Goal: Information Seeking & Learning: Find specific fact

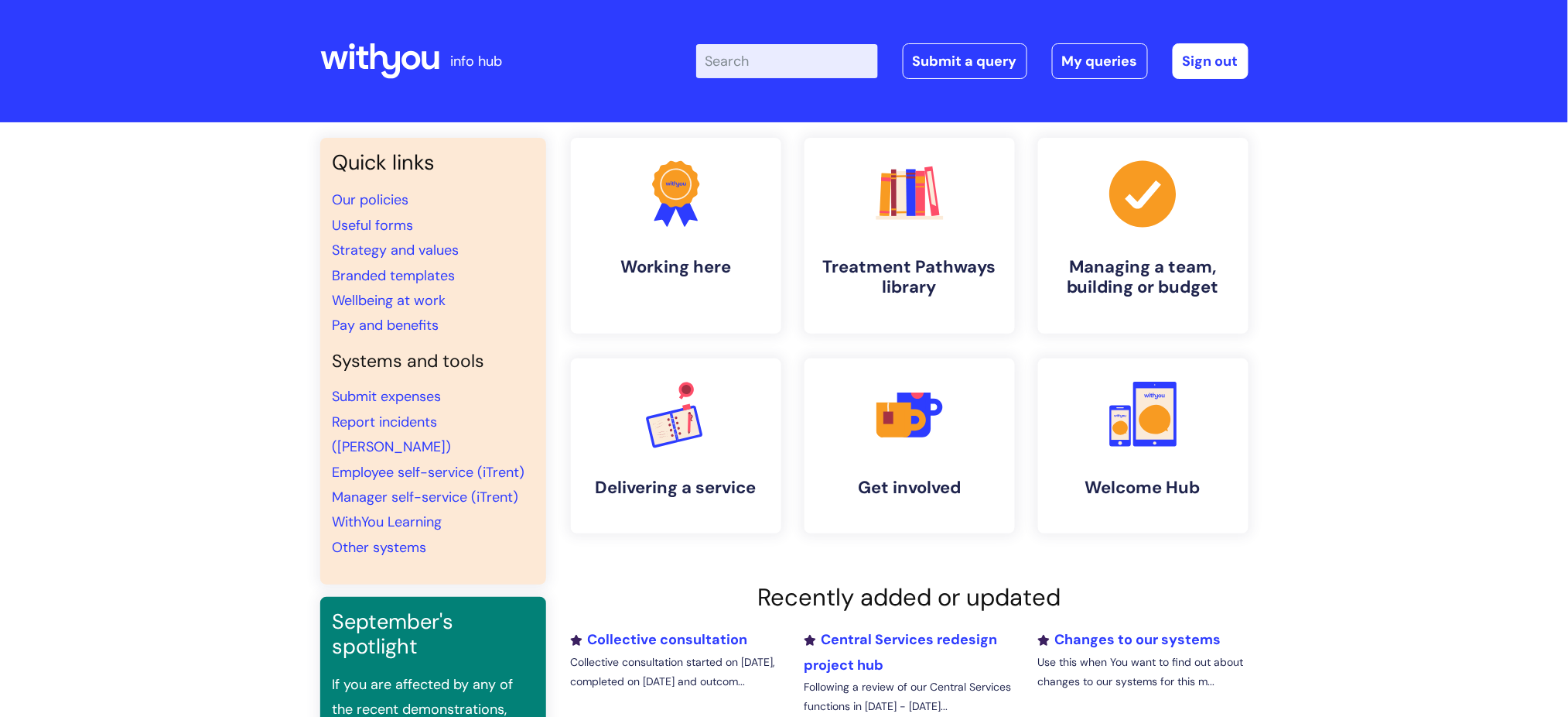
click at [777, 67] on input "Enter your search term here..." at bounding box center [787, 61] width 182 height 34
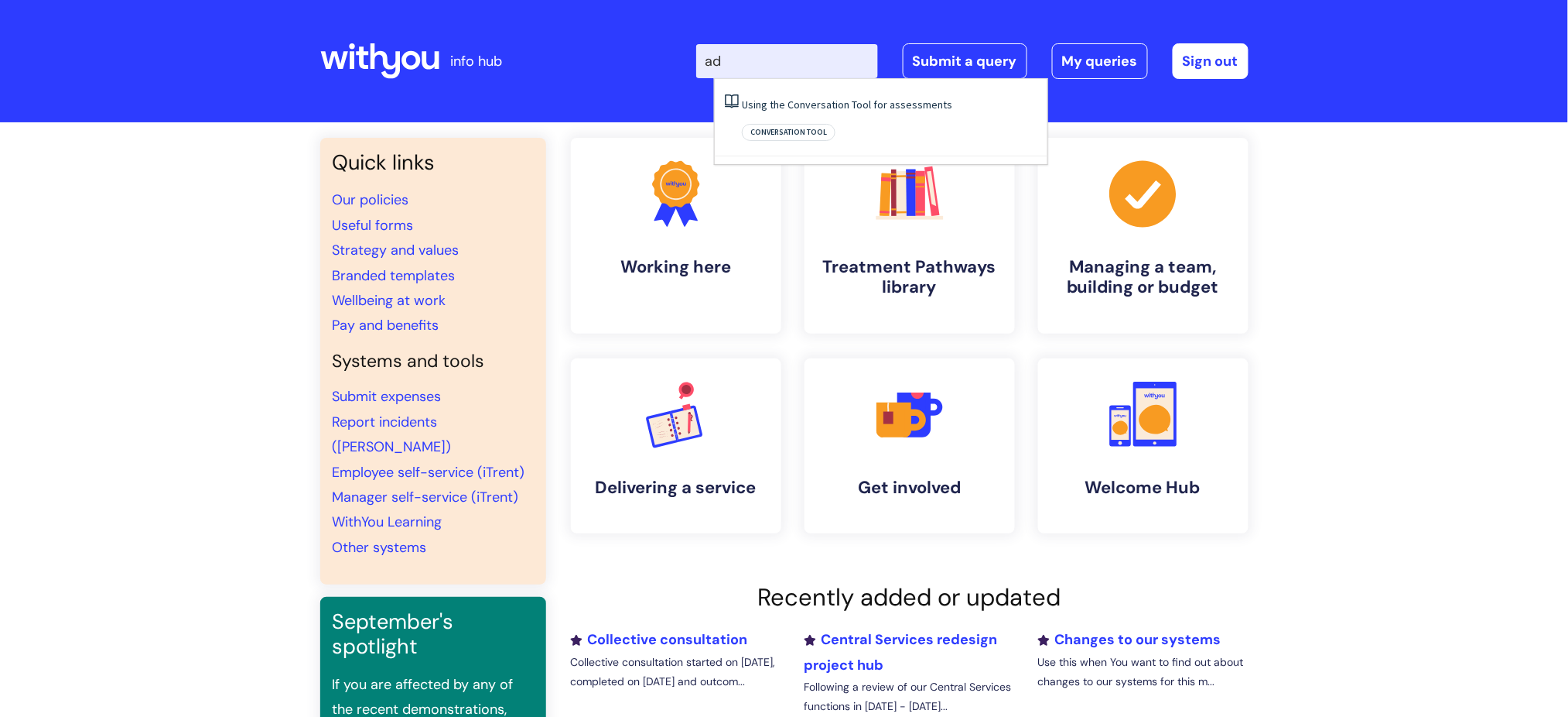
type input "a"
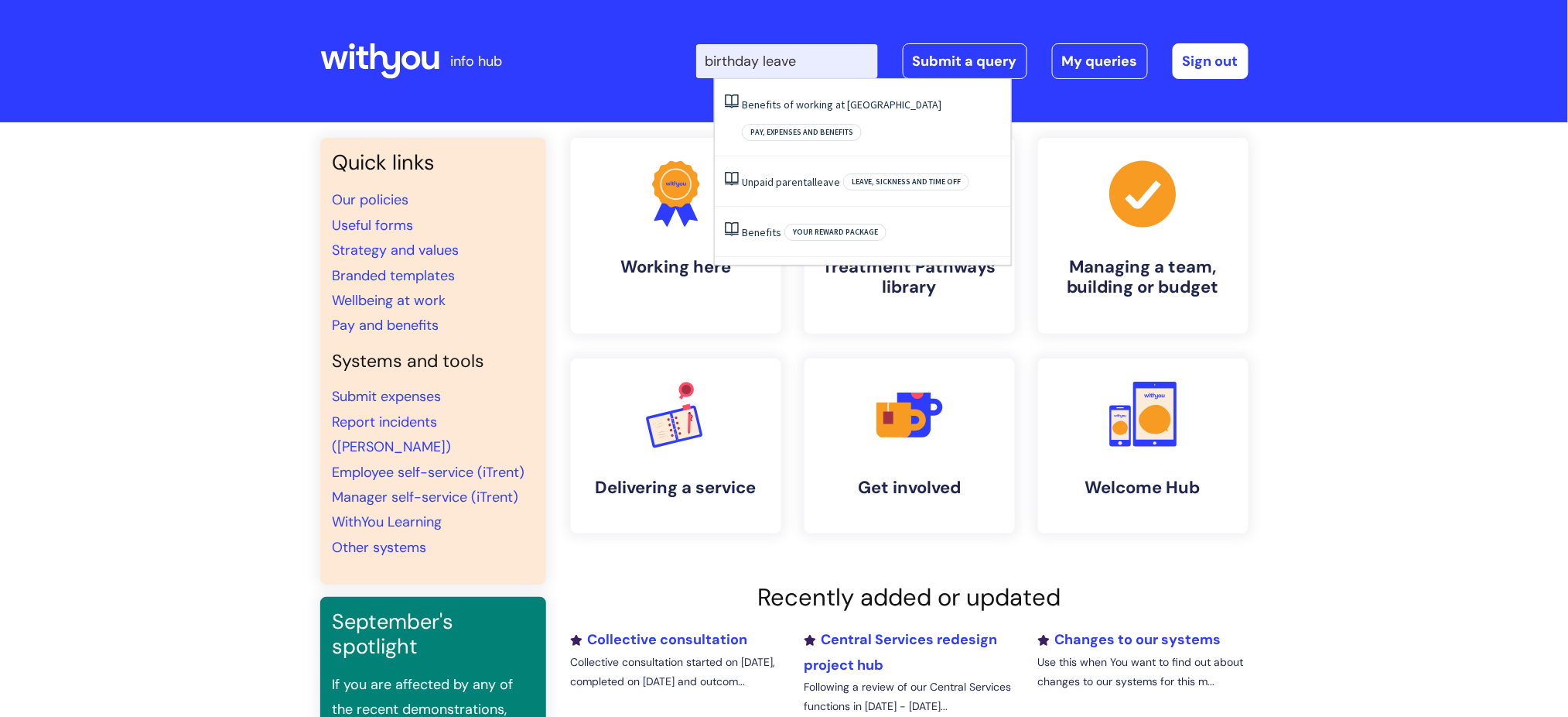
type input "birthday leave"
click button "Search" at bounding box center [0, 0] width 0 height 0
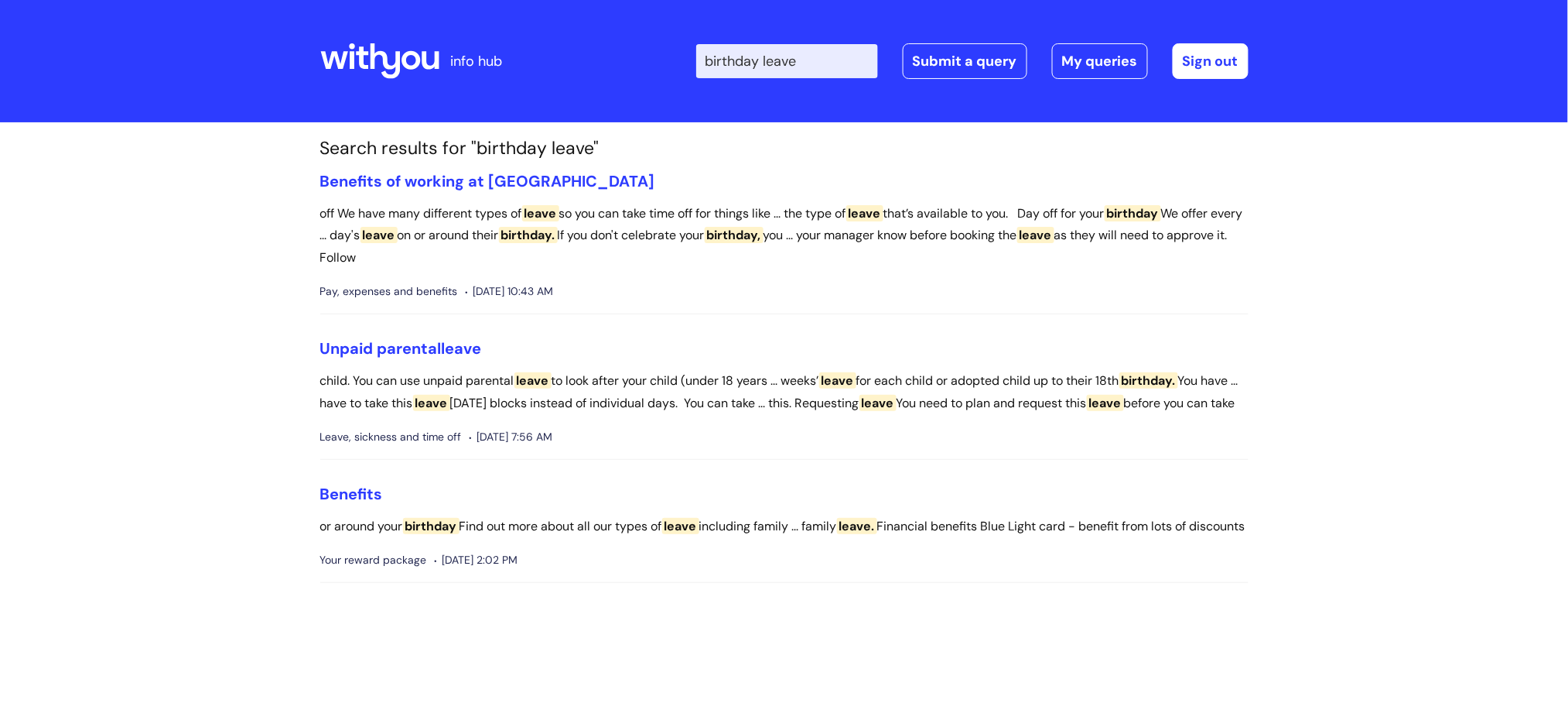
click at [826, 51] on input "birthday leave" at bounding box center [787, 61] width 182 height 34
type input "b"
